Goal: Information Seeking & Learning: Learn about a topic

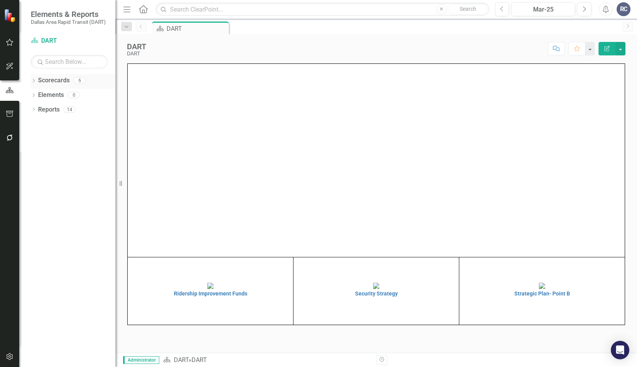
click at [35, 81] on icon "Dropdown" at bounding box center [33, 81] width 5 height 4
click at [37, 98] on div "Dropdown" at bounding box center [38, 95] width 6 height 7
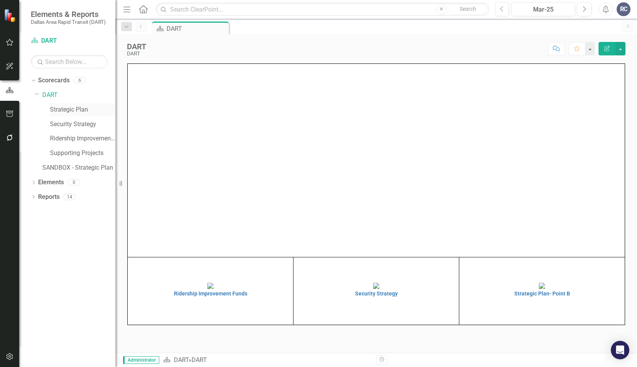
click at [61, 109] on link "Strategic Plan" at bounding box center [82, 109] width 65 height 9
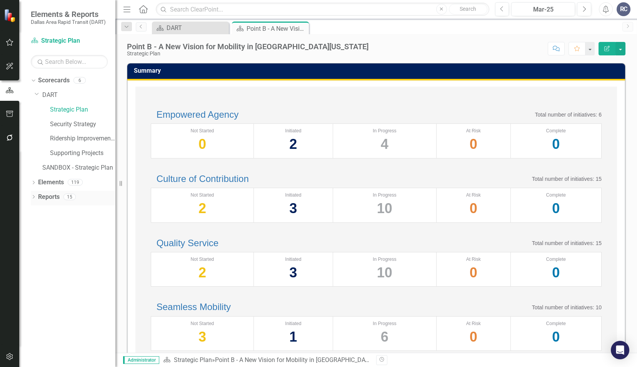
click at [34, 199] on icon "Dropdown" at bounding box center [33, 197] width 5 height 4
click at [42, 255] on icon "Initiative" at bounding box center [46, 252] width 8 height 6
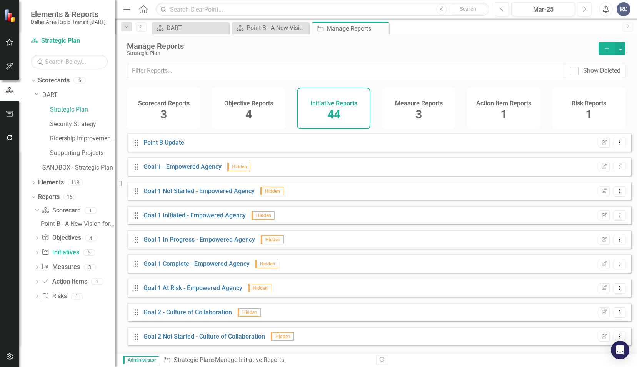
click at [39, 254] on icon "Dropdown" at bounding box center [36, 253] width 5 height 4
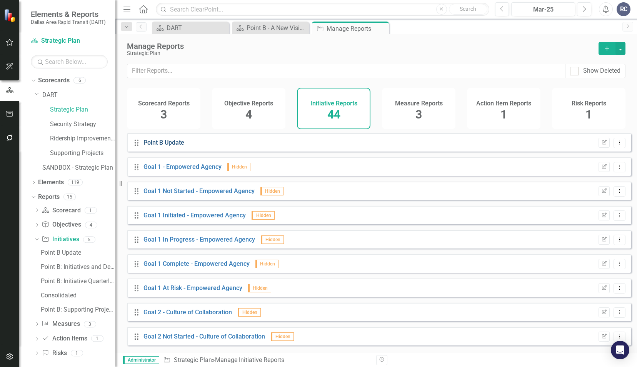
click at [162, 146] on link "Point B Update" at bounding box center [163, 142] width 41 height 7
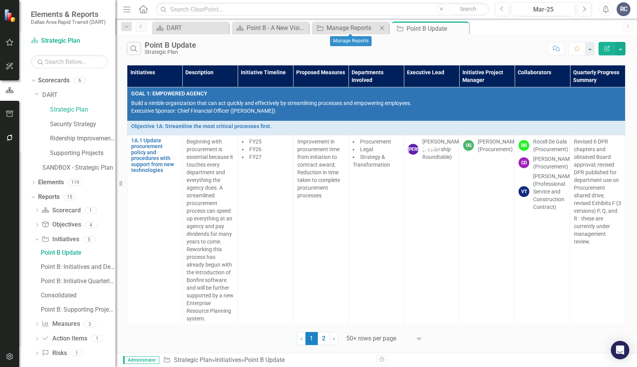
click at [382, 30] on icon "Close" at bounding box center [382, 28] width 8 height 6
click at [129, 50] on button "Search" at bounding box center [134, 48] width 14 height 13
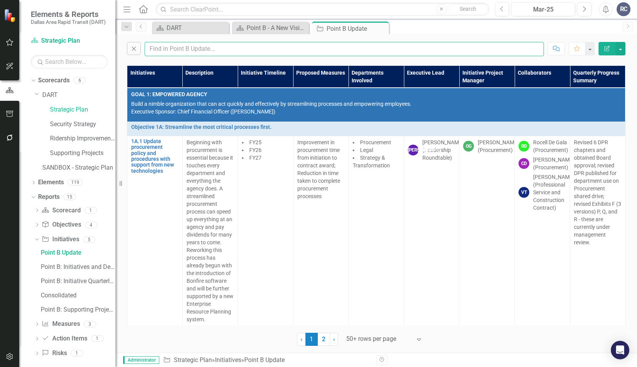
click at [176, 47] on input "text" at bounding box center [344, 49] width 399 height 14
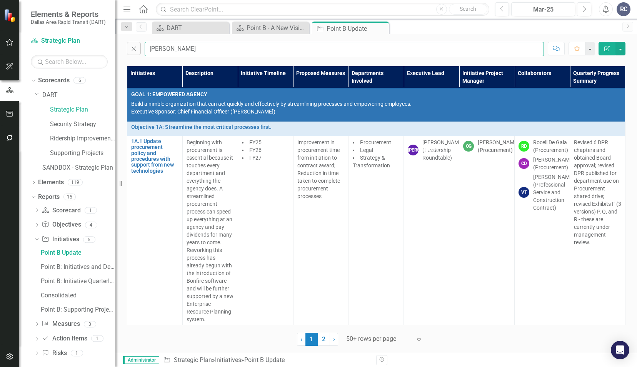
type input "[PERSON_NAME]"
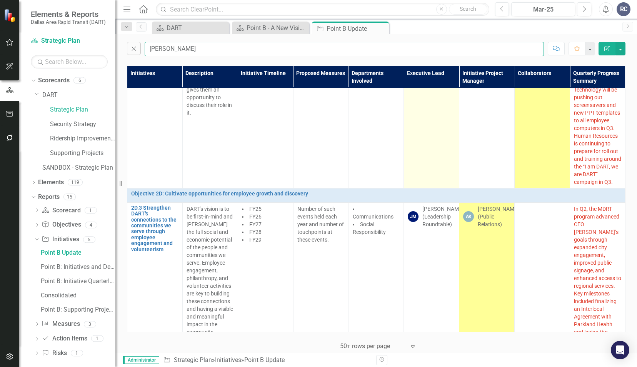
scroll to position [500, 0]
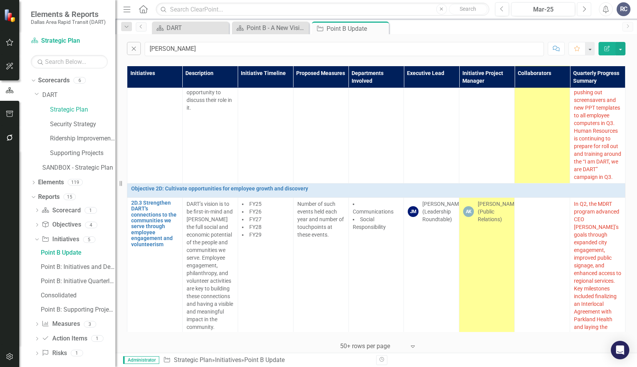
click at [586, 9] on icon "Next" at bounding box center [584, 9] width 4 height 7
click at [586, 10] on icon "Next" at bounding box center [584, 9] width 4 height 7
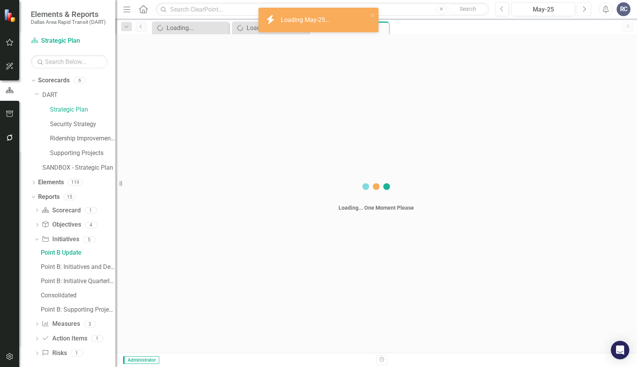
click at [586, 10] on icon "Next" at bounding box center [584, 9] width 4 height 7
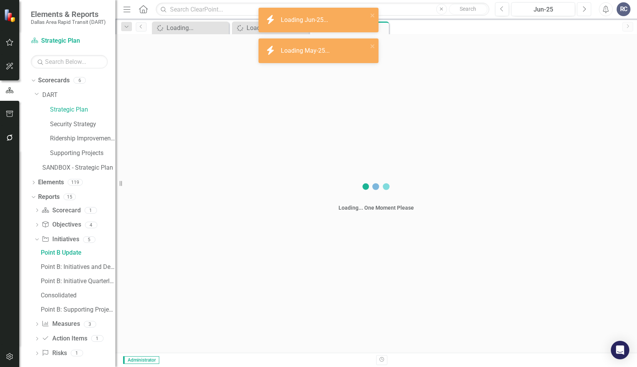
click at [586, 10] on icon "Next" at bounding box center [584, 9] width 4 height 7
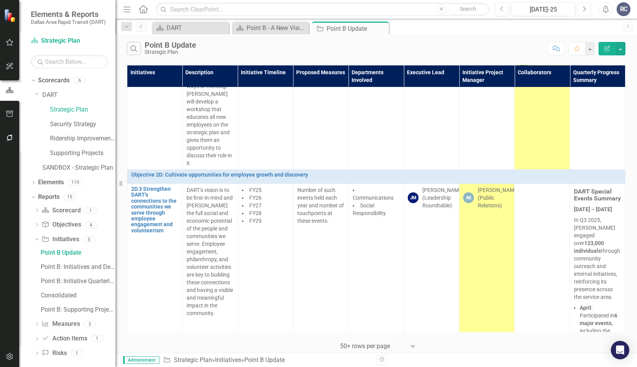
scroll to position [461, 0]
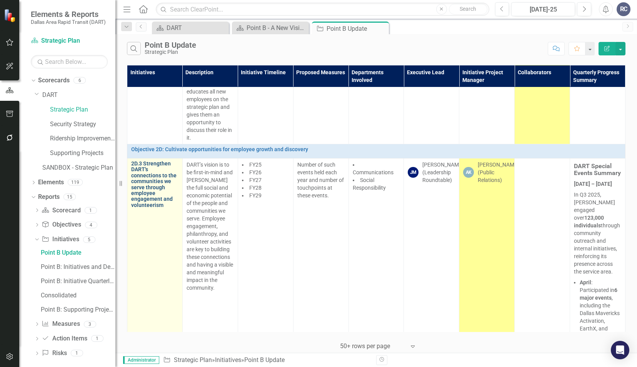
click at [144, 174] on link "2D.3 Strengthen DART's connections to the communities we serve through employee…" at bounding box center [154, 184] width 47 height 47
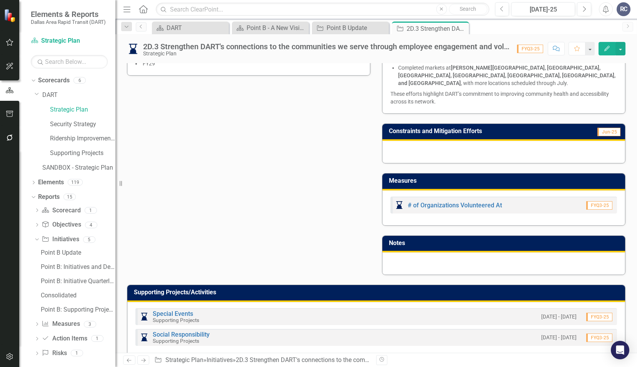
scroll to position [372, 0]
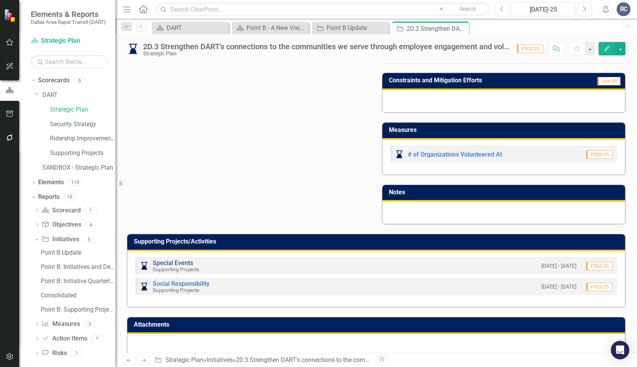
click at [186, 259] on link "Special Events" at bounding box center [173, 262] width 40 height 7
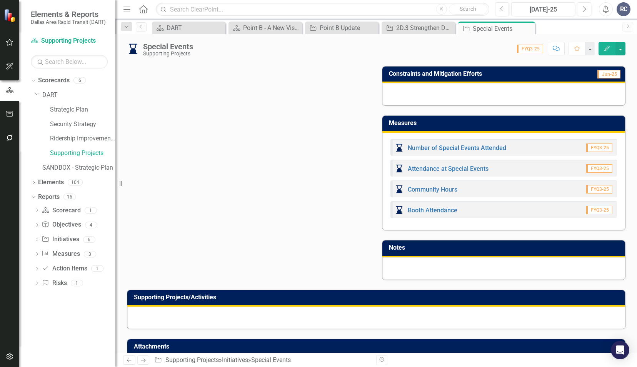
scroll to position [615, 0]
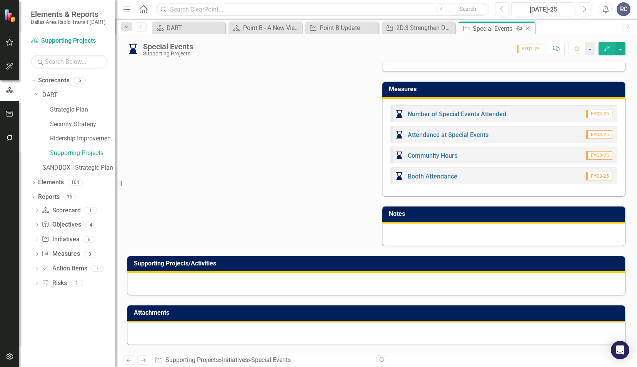
click at [527, 28] on icon "Close" at bounding box center [528, 28] width 8 height 6
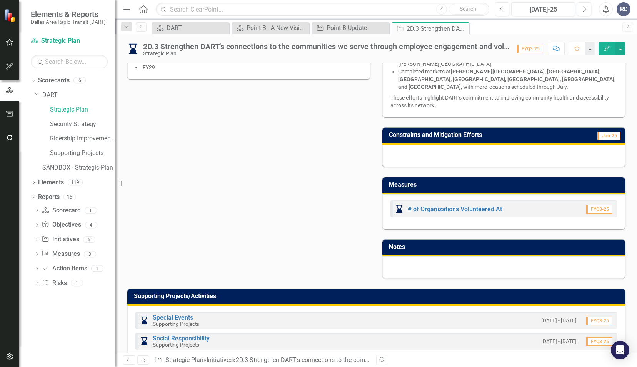
scroll to position [372, 0]
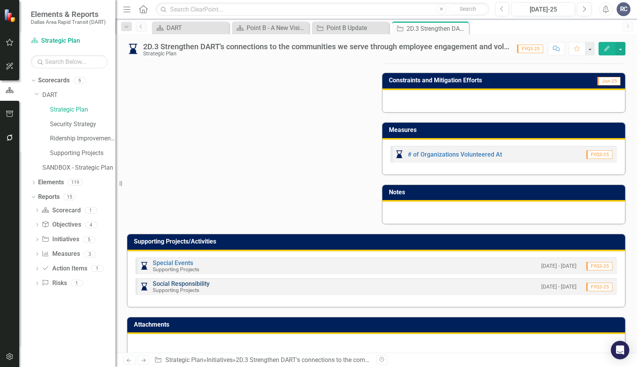
click at [165, 280] on link "Social Responsibility" at bounding box center [181, 283] width 57 height 7
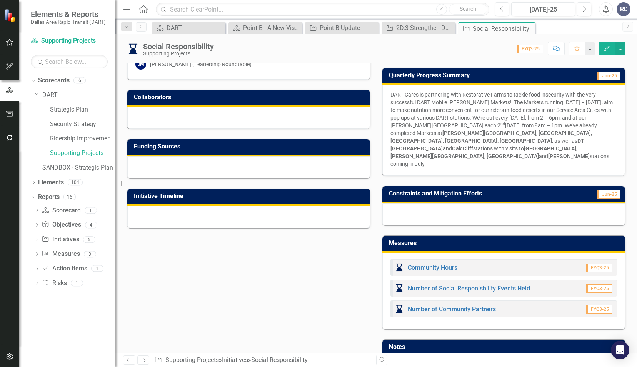
scroll to position [231, 0]
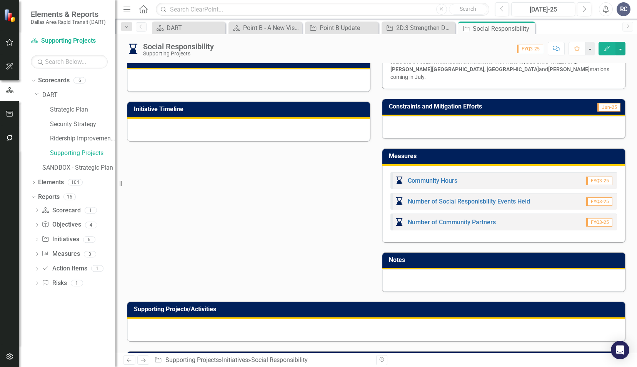
click at [251, 205] on div "Initiative Project Manager LH [PERSON_NAME] (Public Relations) SJ [PERSON_NAME]…" at bounding box center [376, 82] width 510 height 420
click at [447, 28] on icon at bounding box center [448, 28] width 4 height 4
click at [461, 29] on icon "Close" at bounding box center [462, 28] width 8 height 6
